Goal: Task Accomplishment & Management: Use online tool/utility

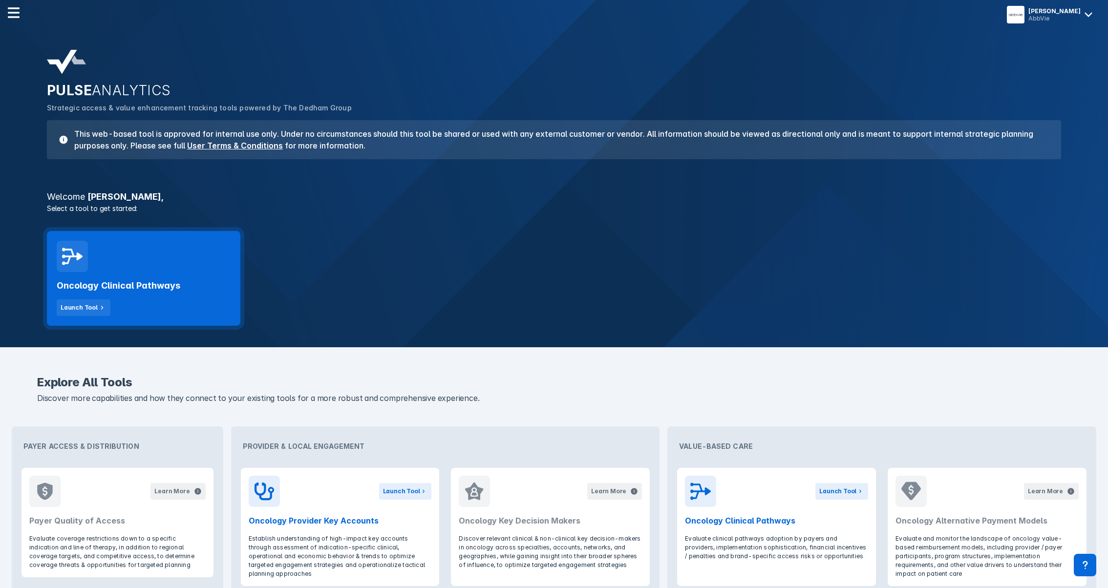
click at [166, 268] on div "Oncology Clinical Pathways Launch Tool" at bounding box center [143, 278] width 193 height 95
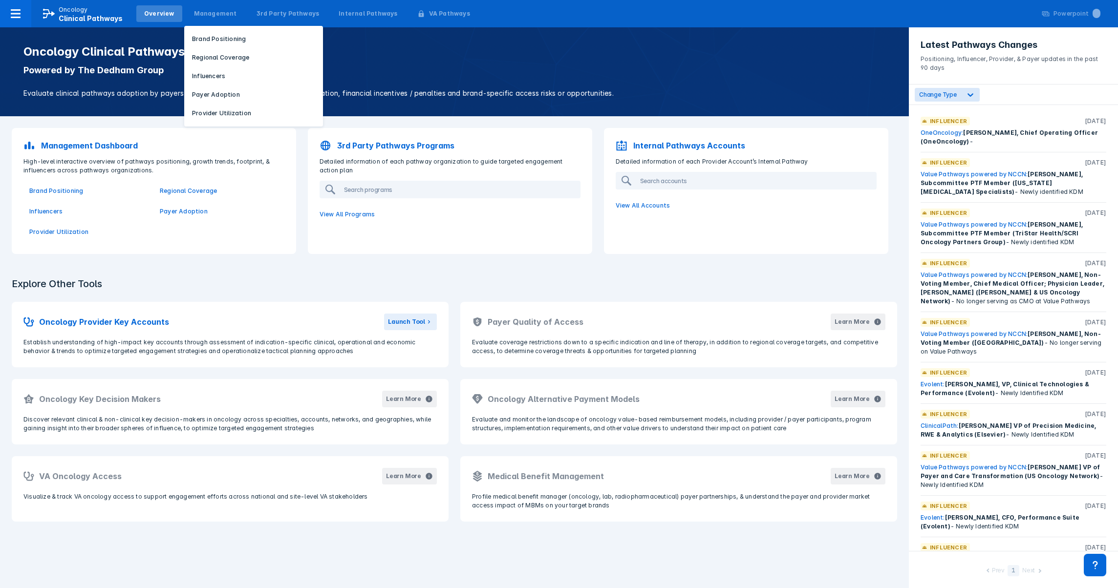
click at [201, 83] on button "Influencers" at bounding box center [253, 76] width 139 height 15
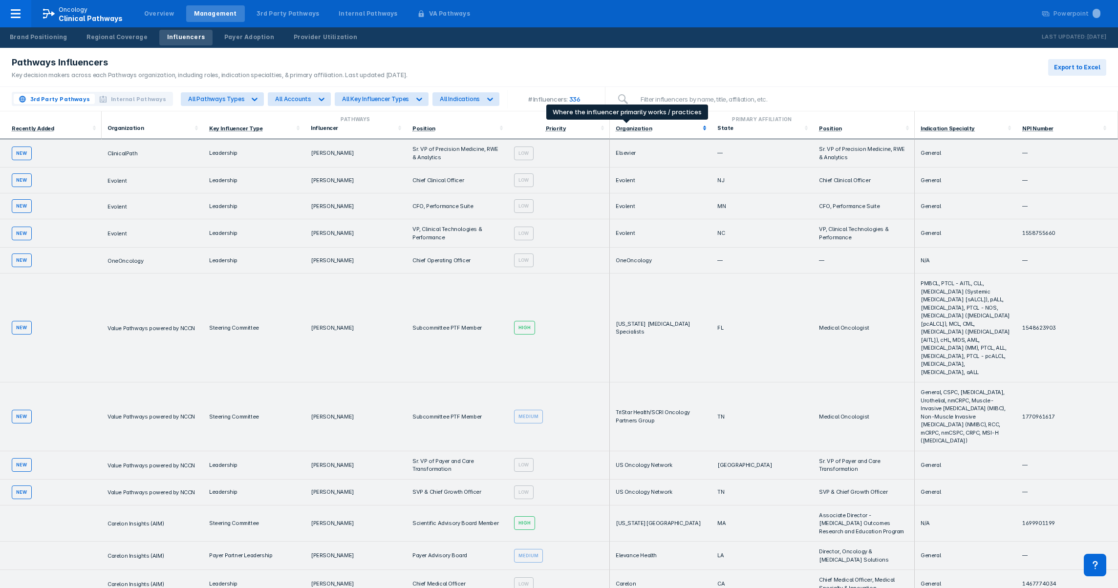
click at [627, 130] on div "Organization" at bounding box center [634, 128] width 36 height 7
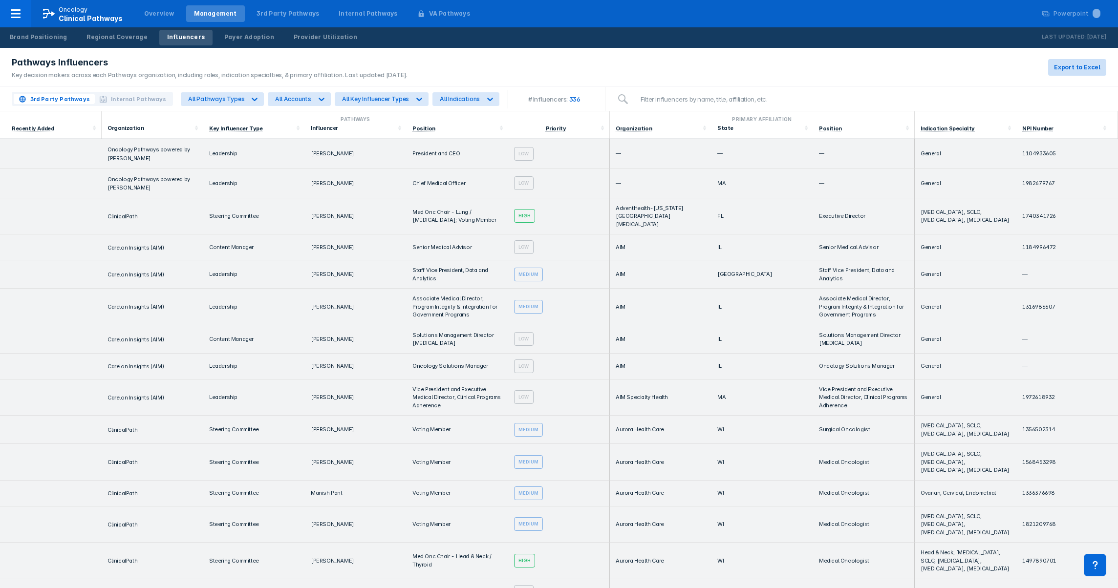
click at [1081, 66] on span "Export to Excel" at bounding box center [1077, 67] width 46 height 9
